Goal: Navigation & Orientation: Find specific page/section

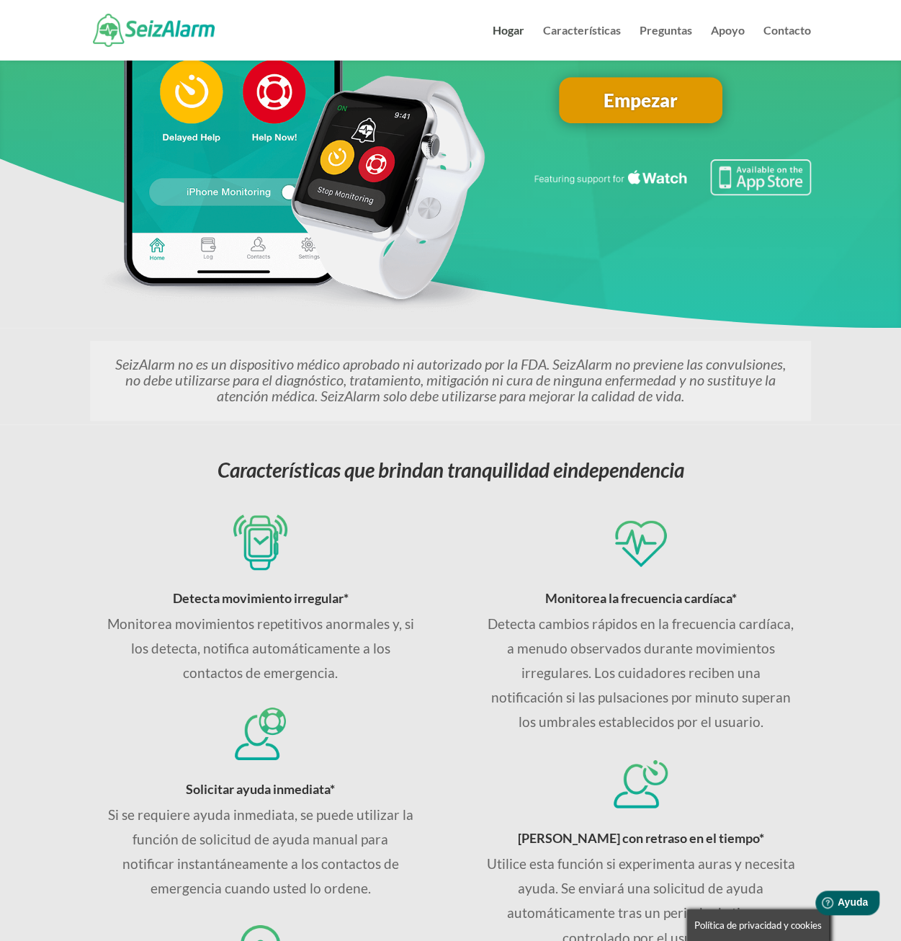
scroll to position [16, 0]
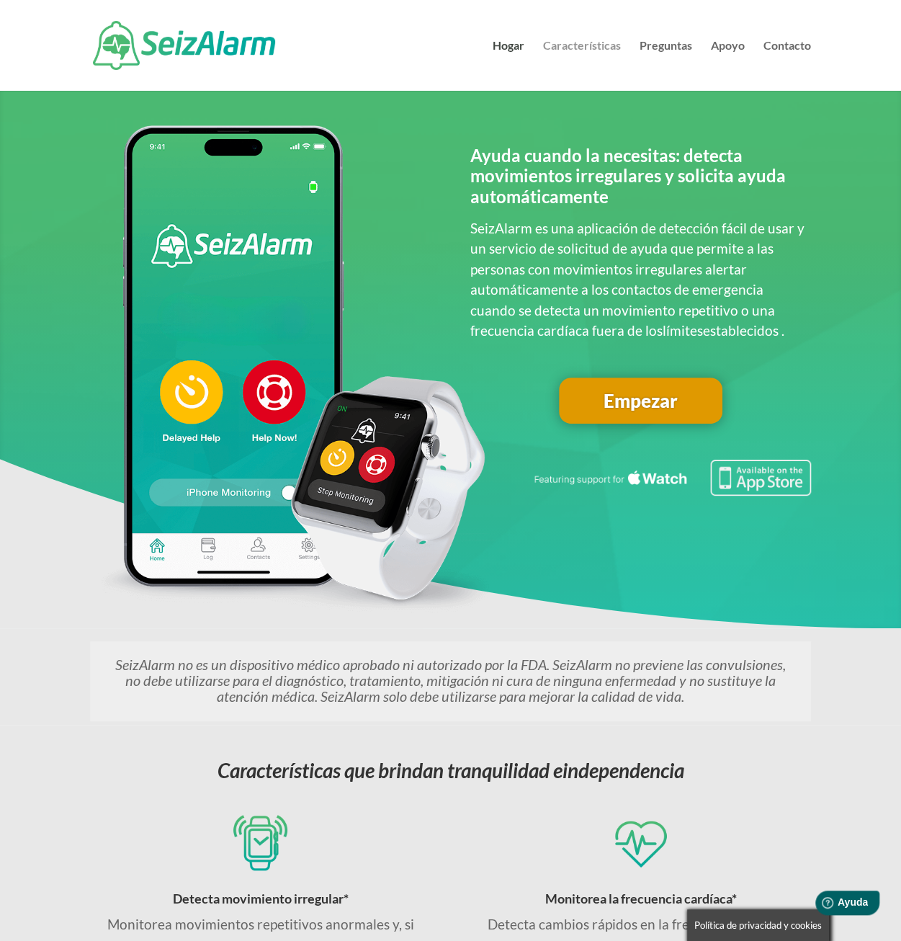
click at [608, 47] on font "Características" at bounding box center [582, 45] width 78 height 14
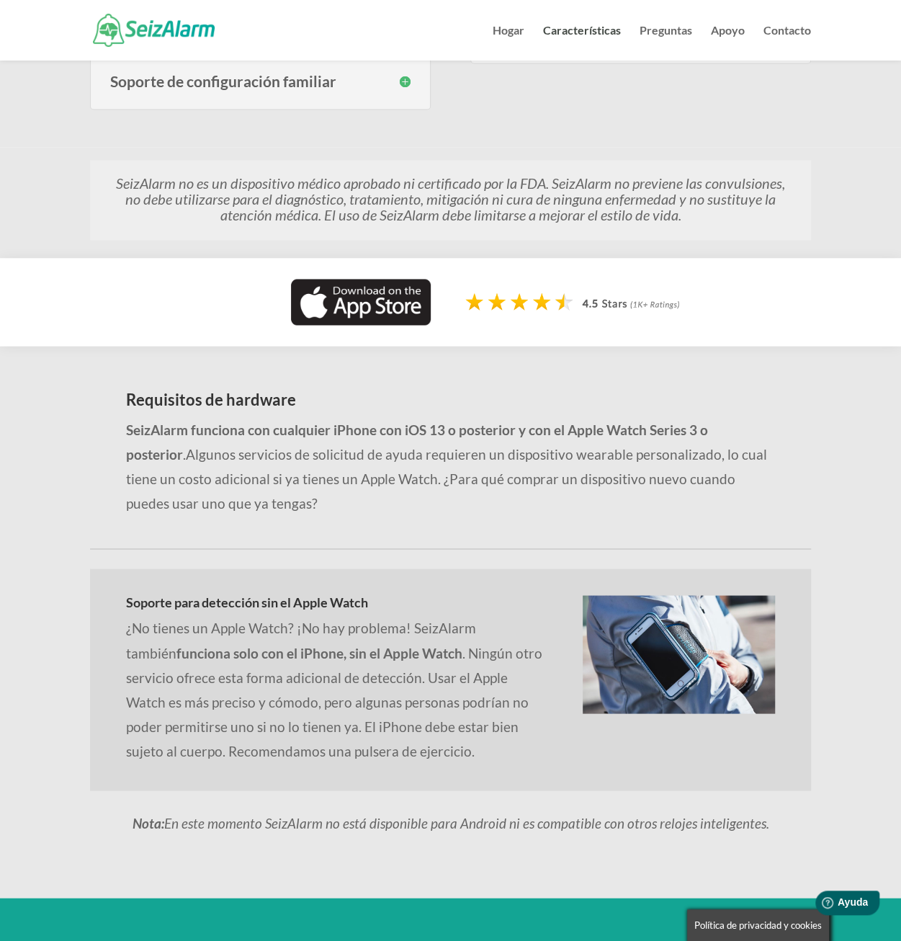
scroll to position [596, 0]
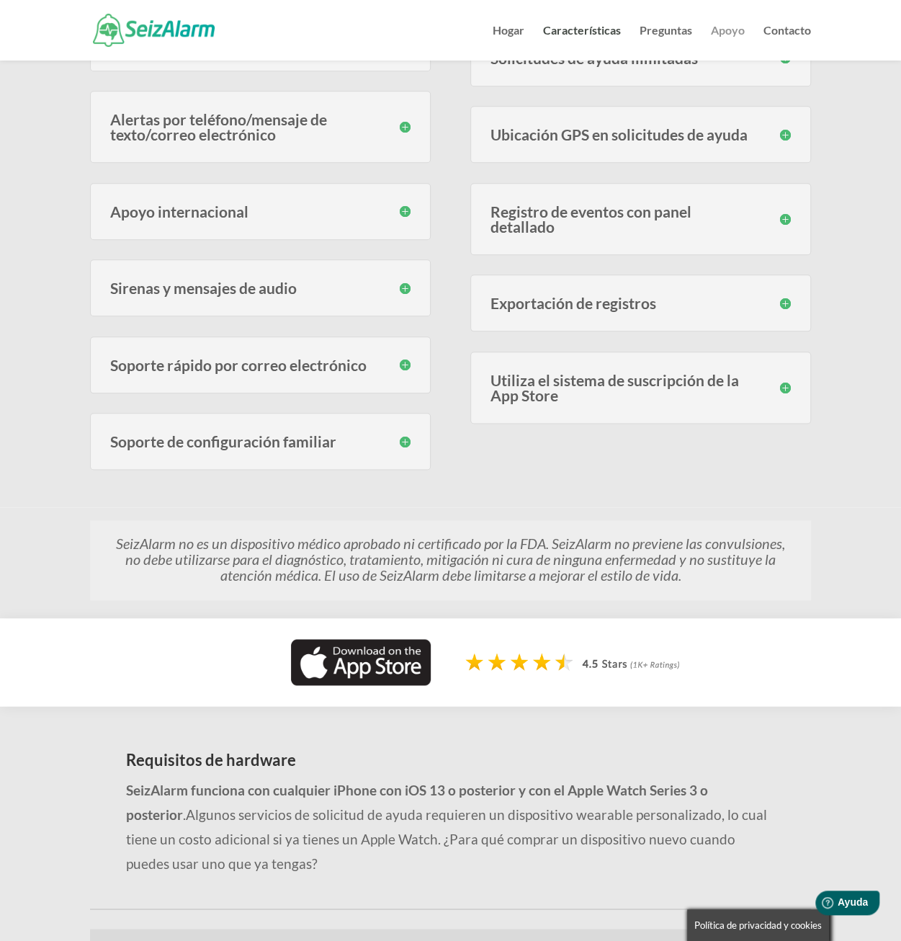
click at [731, 32] on font "Apoyo" at bounding box center [728, 30] width 34 height 14
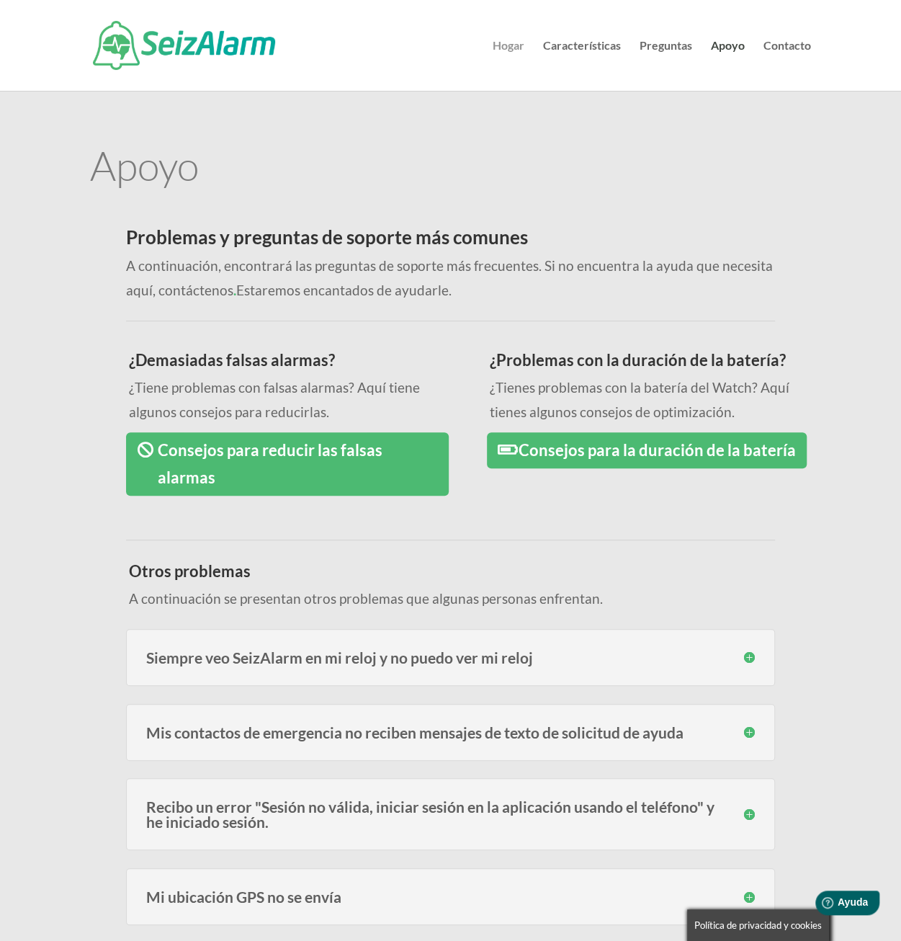
click at [504, 45] on font "Hogar" at bounding box center [509, 45] width 32 height 14
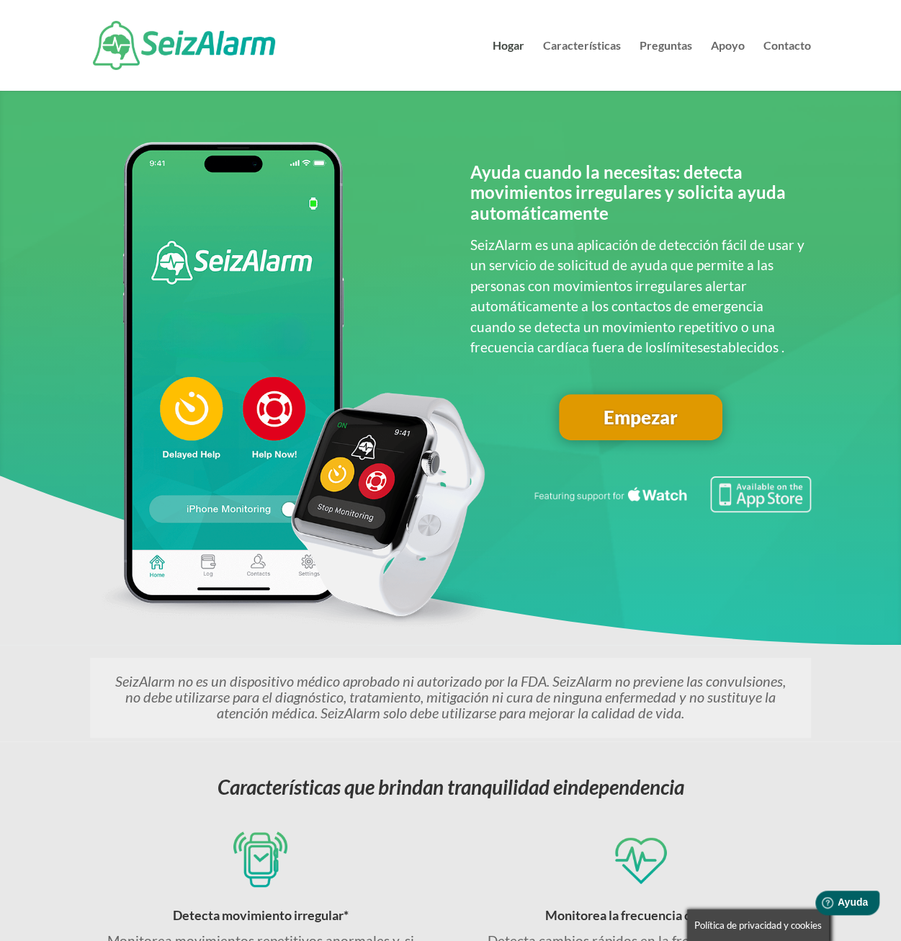
click at [643, 429] on link "Empezar" at bounding box center [641, 417] width 164 height 46
